Goal: Contribute content: Add original content to the website for others to see

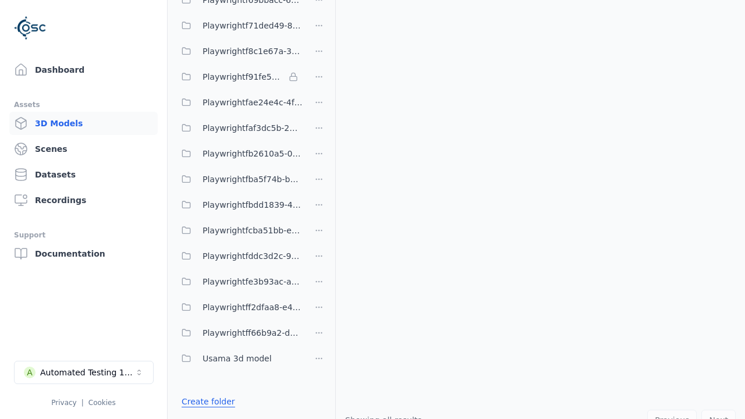
click at [208, 402] on link "Create folder" at bounding box center [209, 402] width 54 height 12
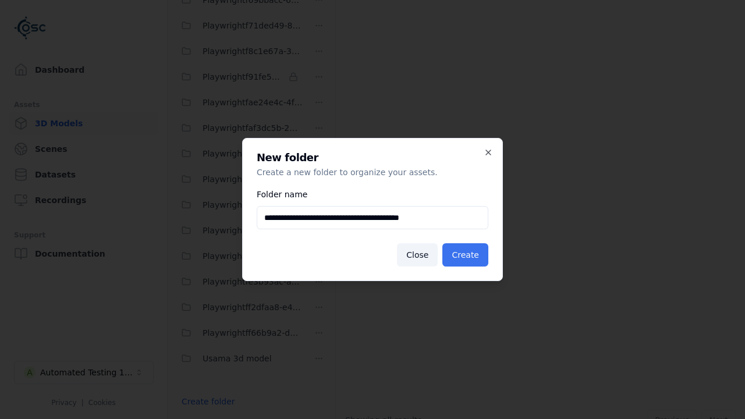
type input "**********"
click at [465, 255] on button "Create" at bounding box center [466, 254] width 46 height 23
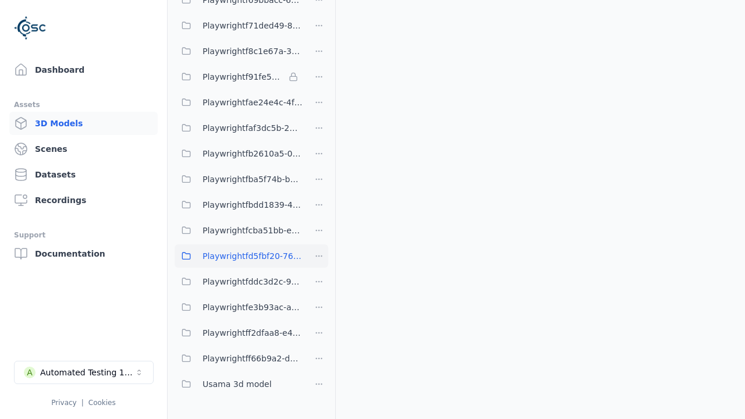
click at [239, 256] on span "Playwrightfd5fbf20-76ff-4caf-9cdd-749d65adc0b0" at bounding box center [253, 256] width 100 height 14
